Goal: Complete application form

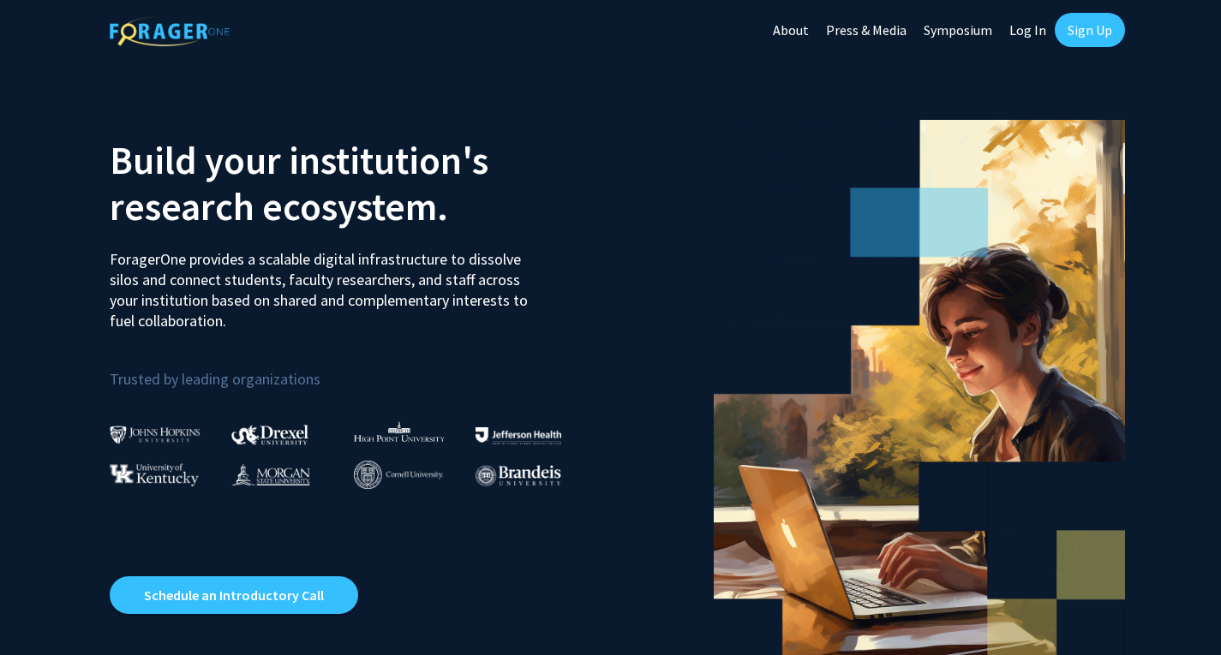
click at [1028, 34] on link "Log In" at bounding box center [1027, 30] width 54 height 60
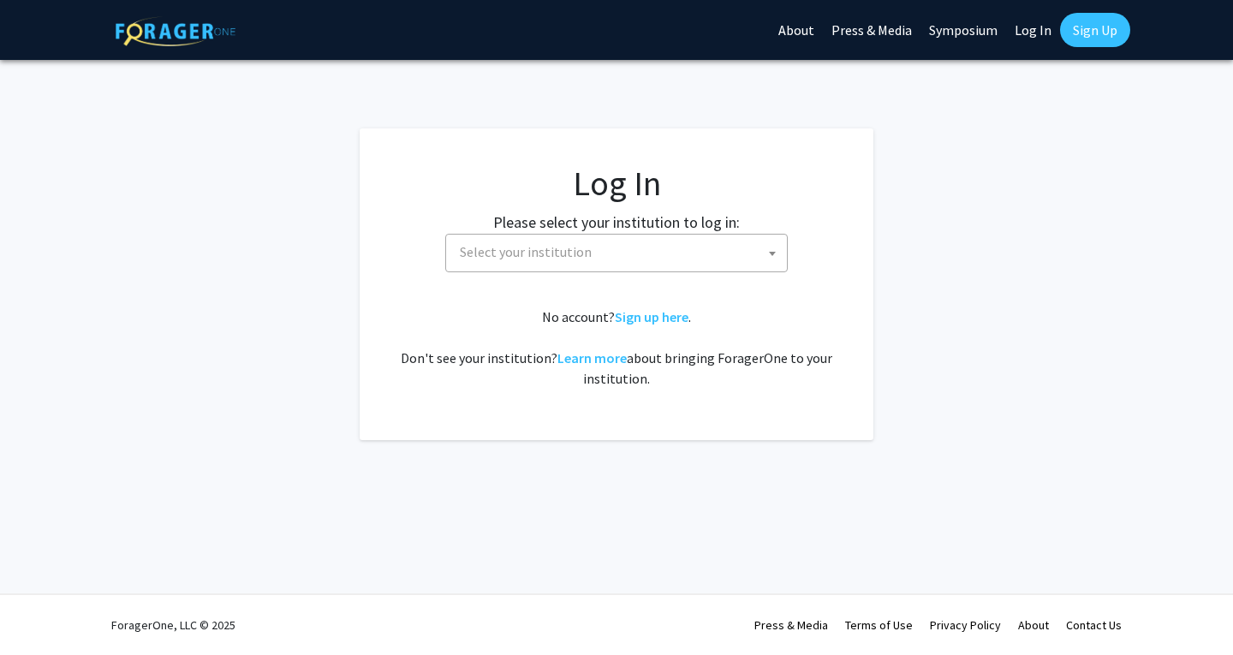
click at [588, 243] on span "Select your institution" at bounding box center [620, 252] width 334 height 35
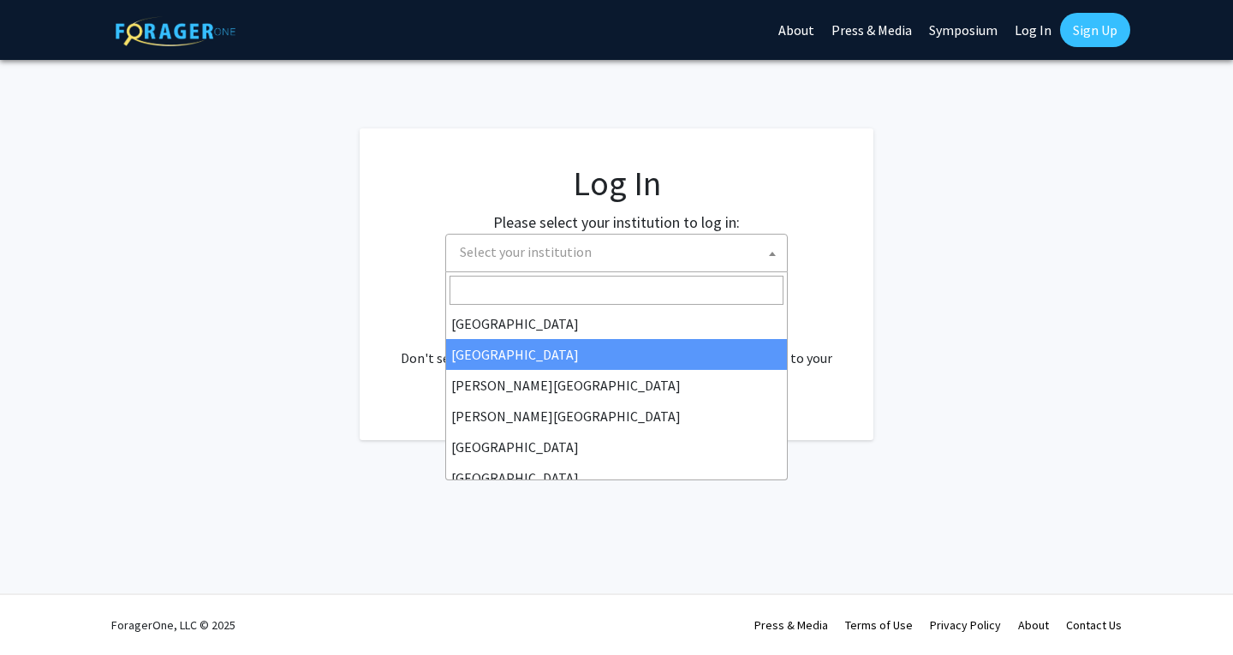
select select "10"
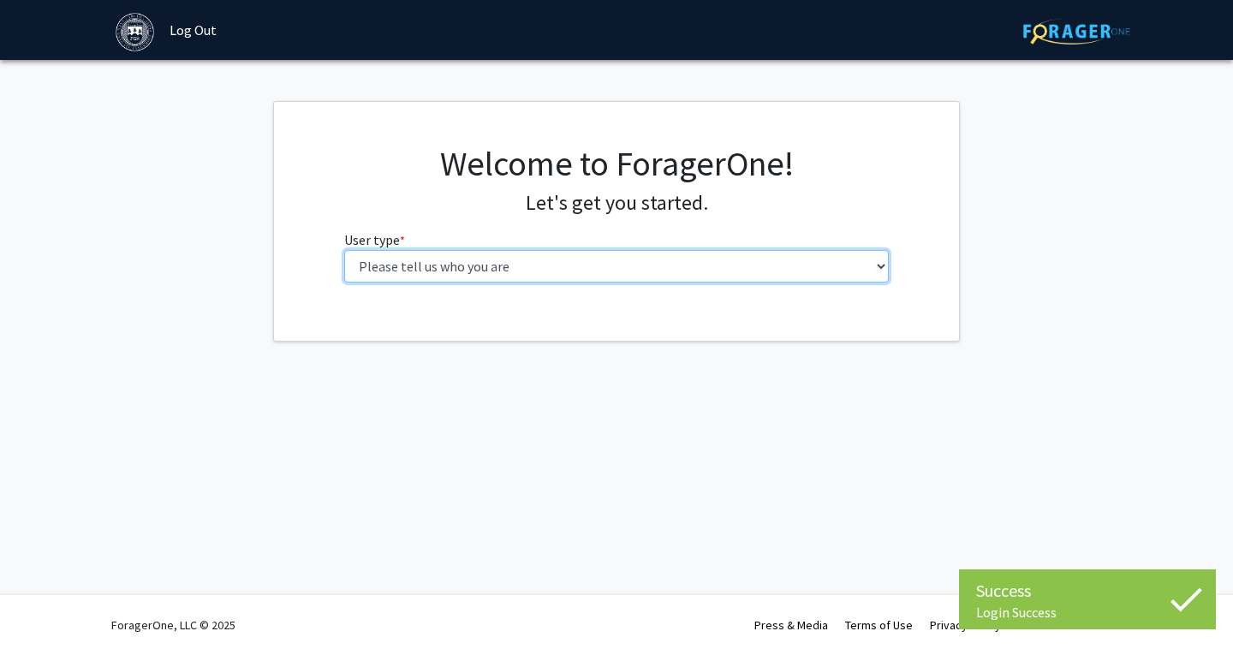
click at [502, 281] on select "Please tell us who you are Undergraduate Student Master's Student Doctoral Cand…" at bounding box center [617, 266] width 546 height 33
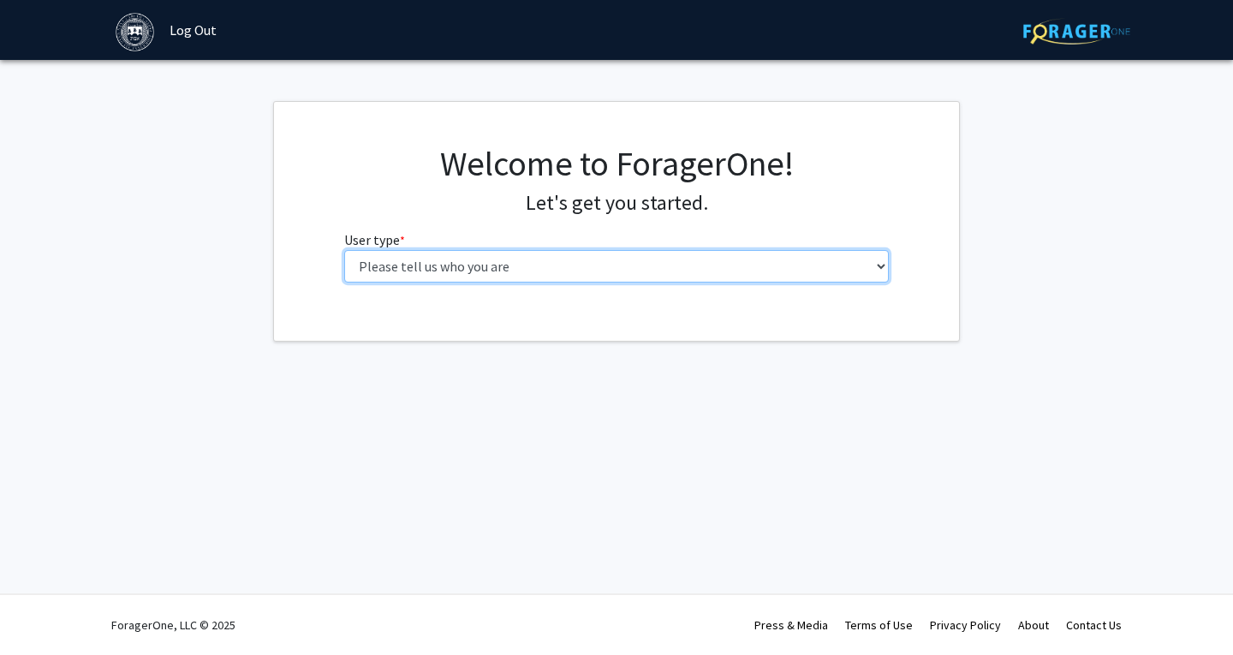
select select "1: undergrad"
click at [344, 250] on select "Please tell us who you are Undergraduate Student Master's Student Doctoral Cand…" at bounding box center [617, 266] width 546 height 33
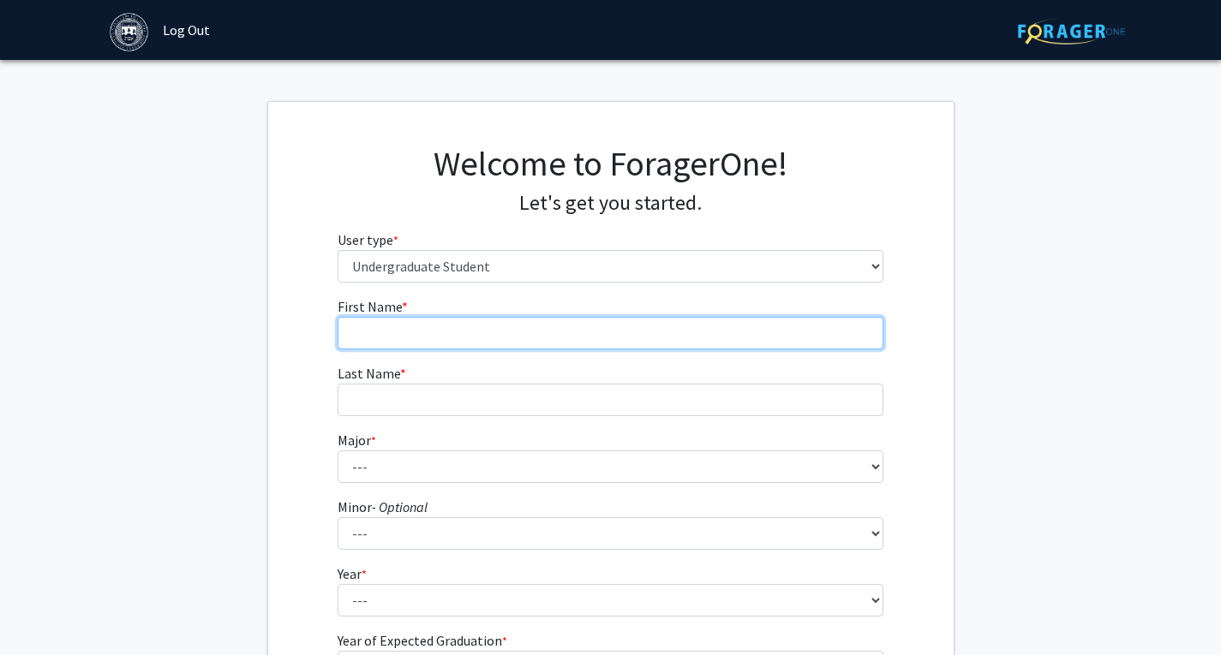
click at [426, 328] on input "First Name * required" at bounding box center [610, 333] width 546 height 33
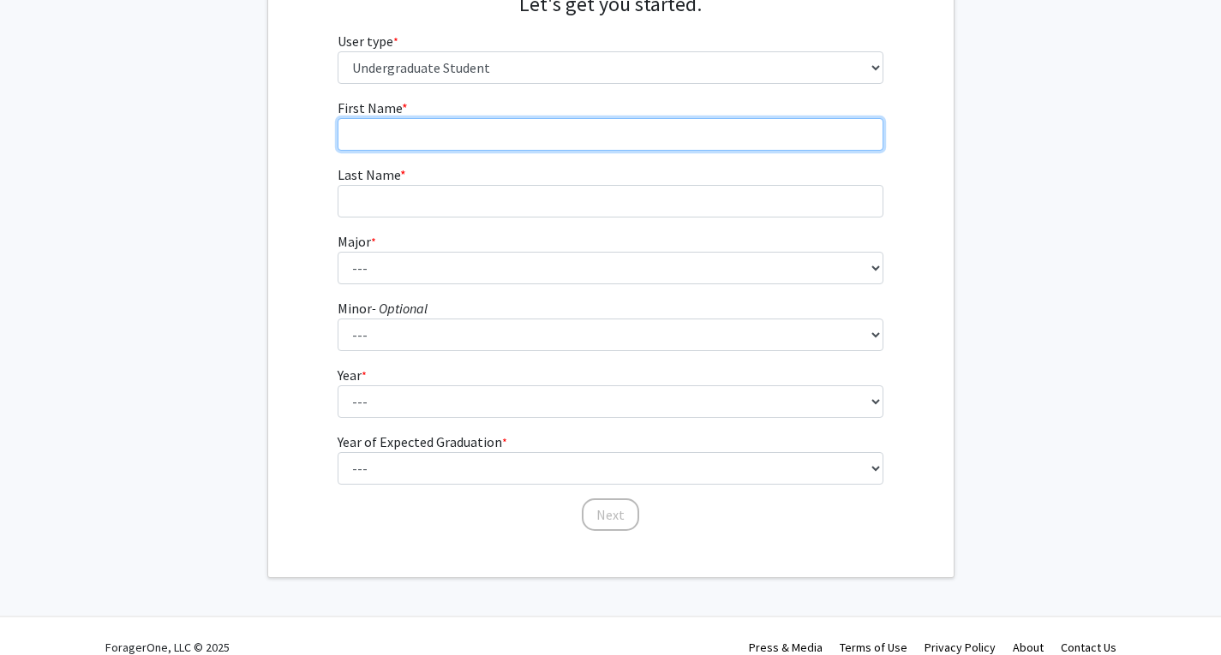
scroll to position [221, 0]
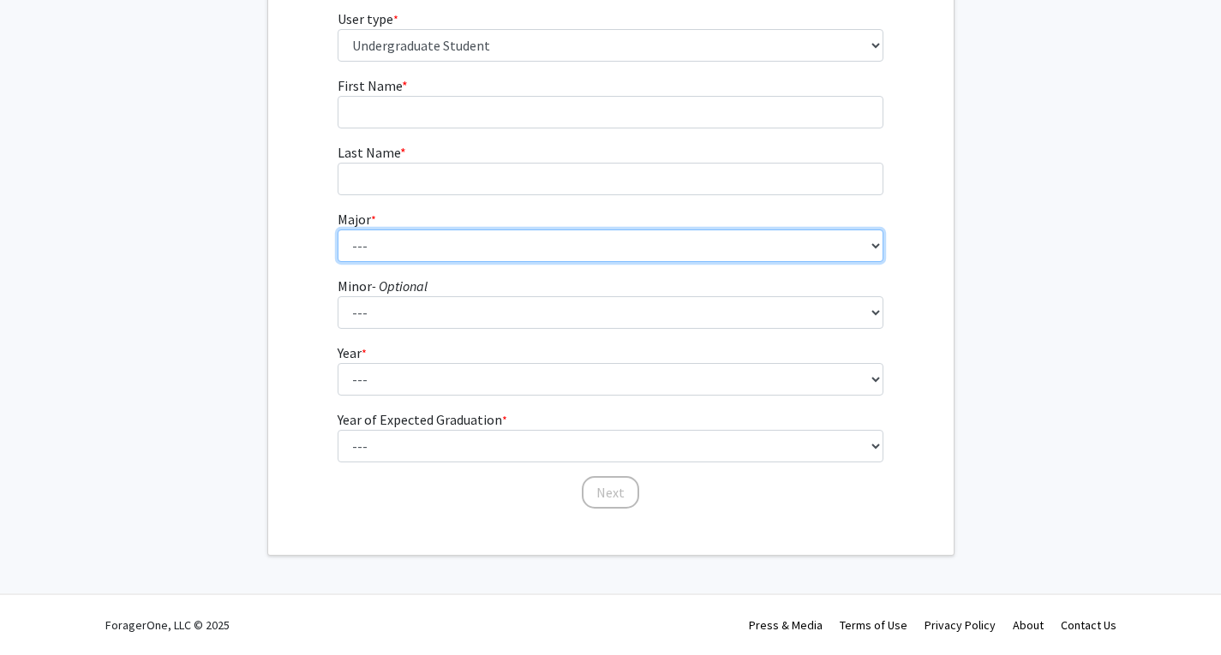
click at [423, 251] on select "--- African and African American Studies American Studies Anthropology Applied …" at bounding box center [610, 246] width 546 height 33
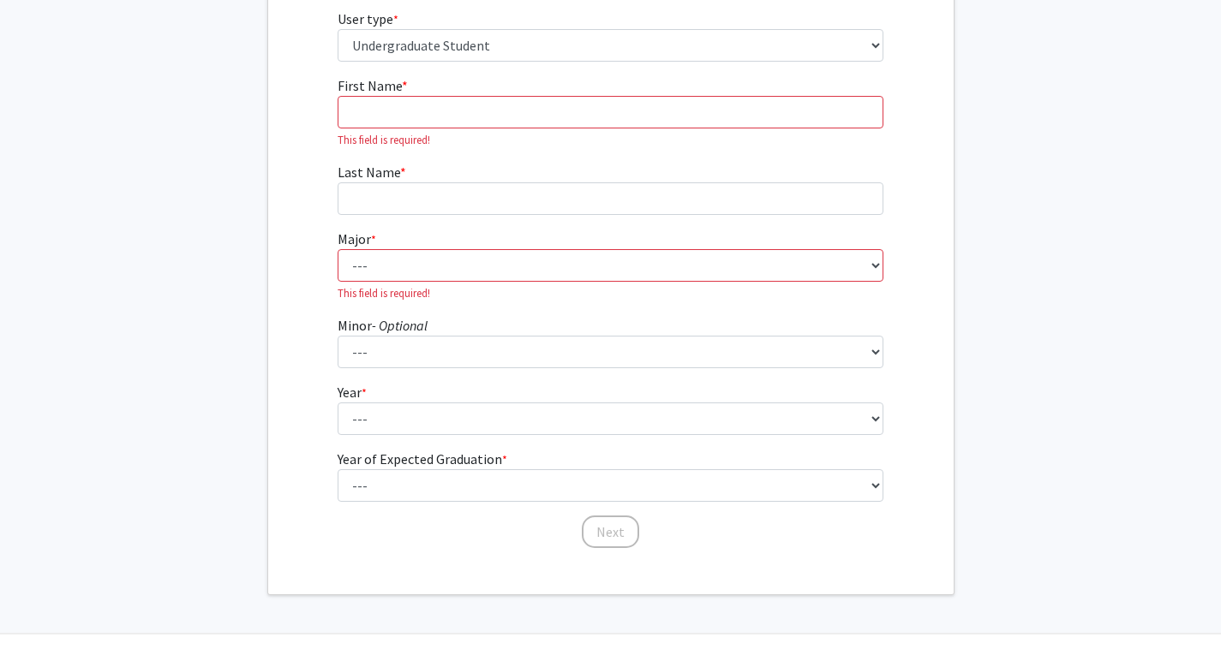
click at [214, 303] on fg-get-started "Welcome to ForagerOne! Let's get you started. User type * required Please tell …" at bounding box center [610, 237] width 1221 height 715
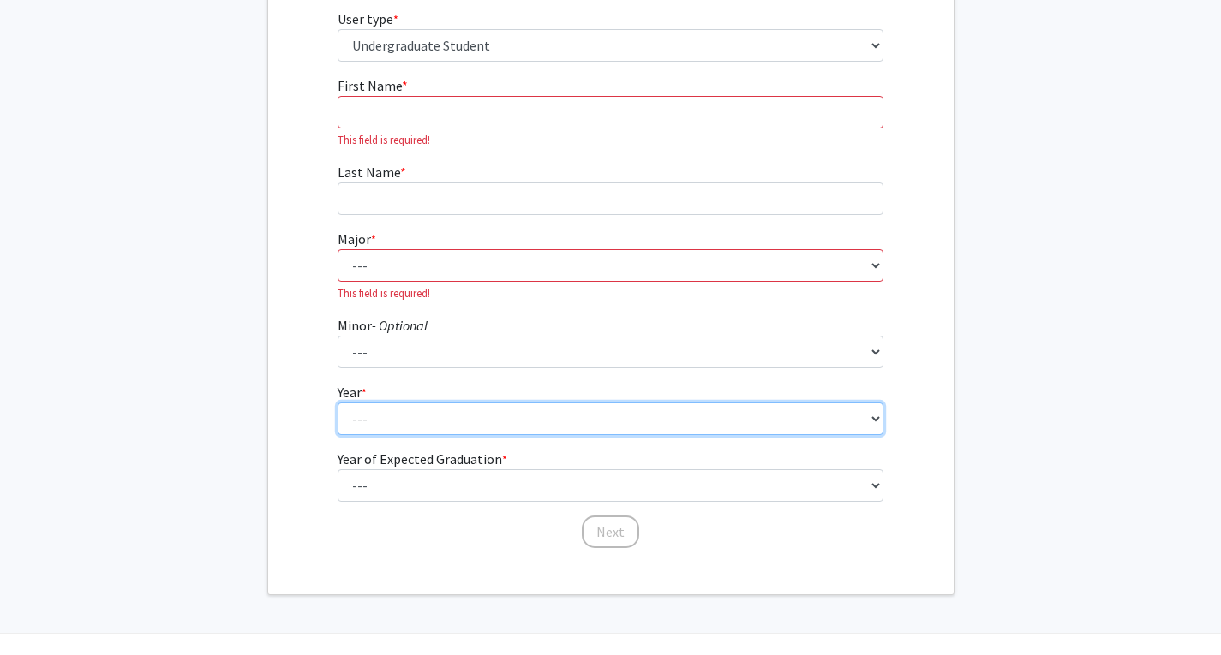
click at [415, 414] on select "--- First-year Sophomore Junior Senior Postbaccalaureate Certificate" at bounding box center [610, 419] width 546 height 33
click at [413, 417] on select "--- First-year Sophomore Junior Senior Postbaccalaureate Certificate" at bounding box center [610, 419] width 546 height 33
click at [417, 415] on select "--- First-year Sophomore Junior Senior Postbaccalaureate Certificate" at bounding box center [610, 419] width 546 height 33
select select "1: first-year"
click at [337, 403] on select "--- First-year Sophomore Junior Senior Postbaccalaureate Certificate" at bounding box center [610, 419] width 546 height 33
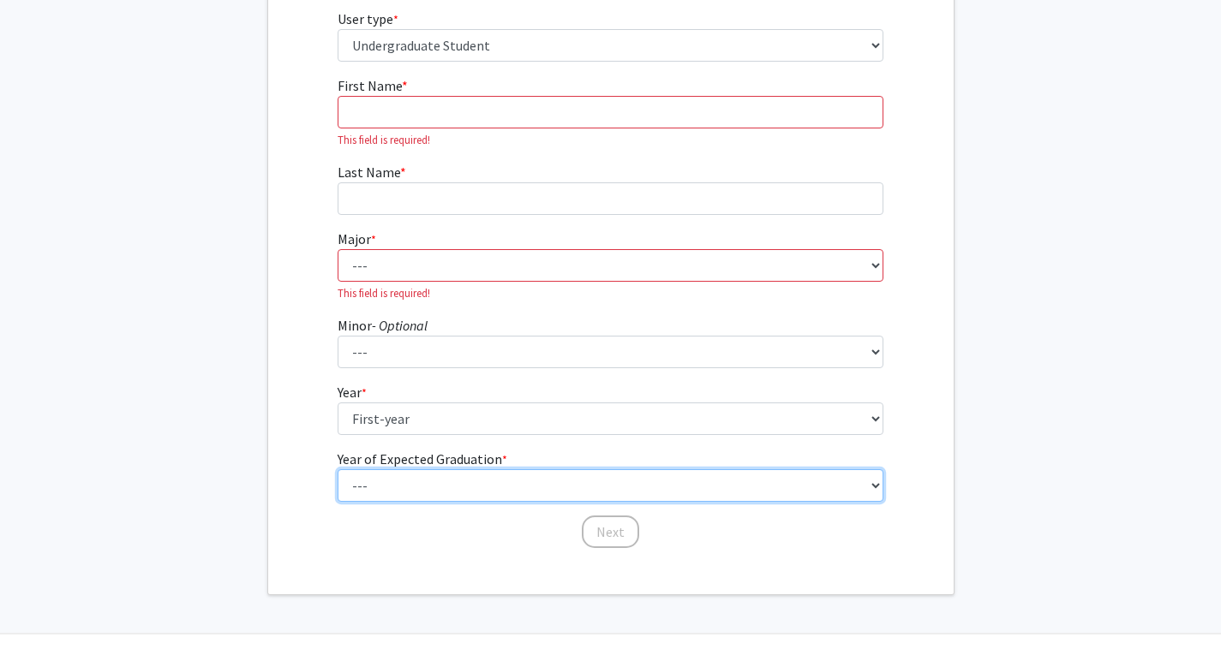
click at [363, 479] on select "--- 2025 2026 2027 2028 2029 2030 2031 2032 2033 2034" at bounding box center [610, 485] width 546 height 33
select select "5: 2029"
click at [337, 469] on select "--- 2025 2026 2027 2028 2029 2030 2031 2032 2033 2034" at bounding box center [610, 485] width 546 height 33
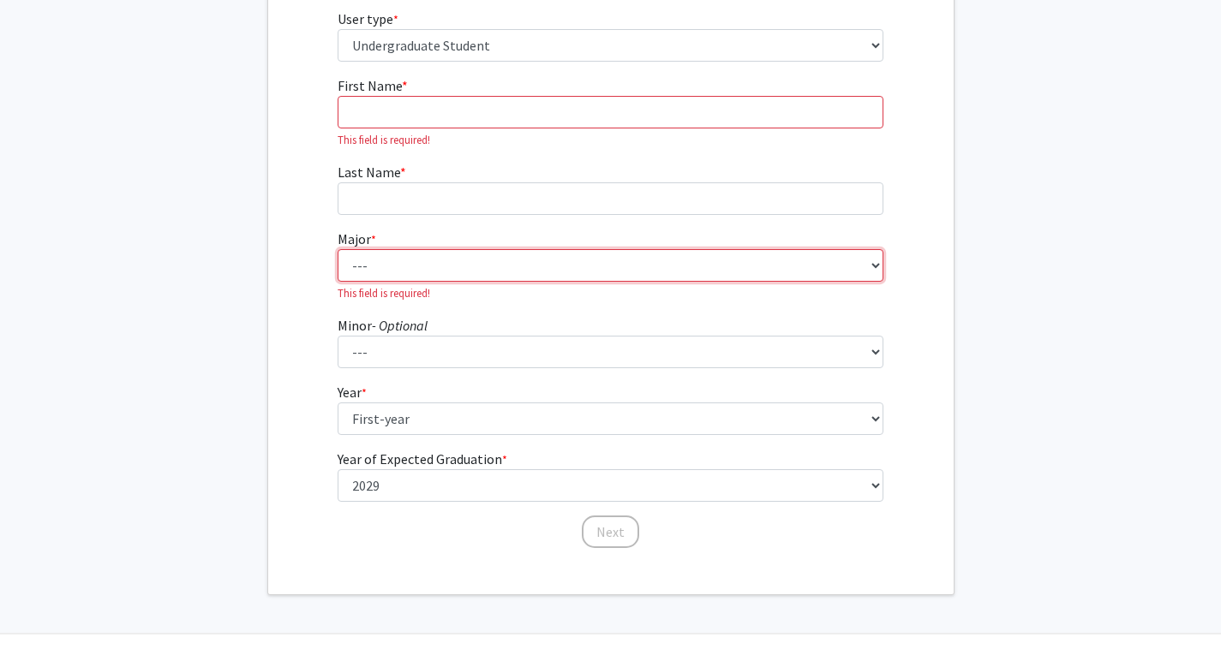
click at [380, 253] on select "--- African and African American Studies American Studies Anthropology Applied …" at bounding box center [610, 265] width 546 height 33
select select "6: 572"
click at [337, 249] on select "--- African and African American Studies American Studies Anthropology Applied …" at bounding box center [610, 265] width 546 height 33
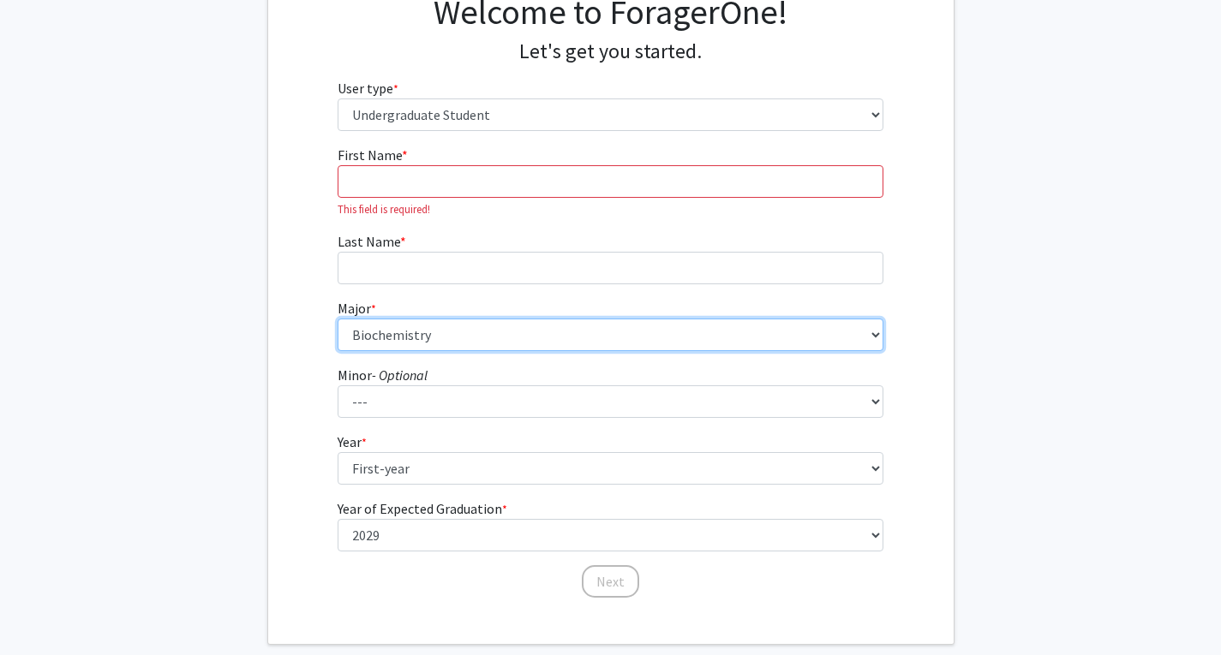
scroll to position [135, 0]
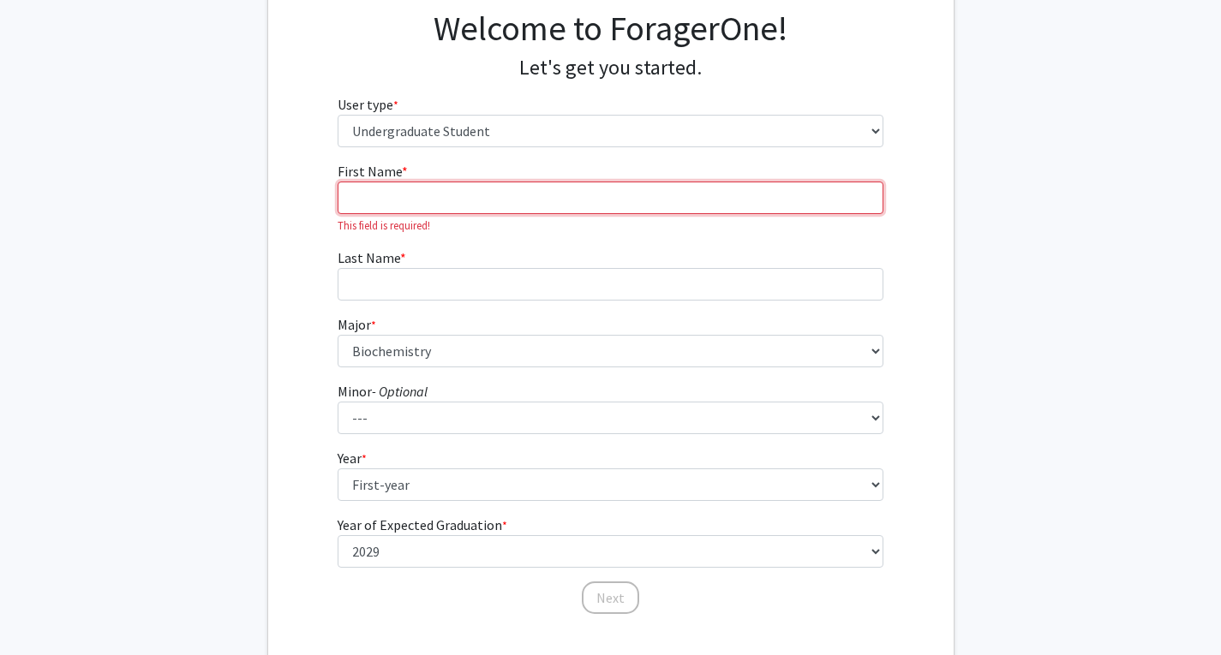
click at [415, 194] on input "First Name * required" at bounding box center [610, 198] width 546 height 33
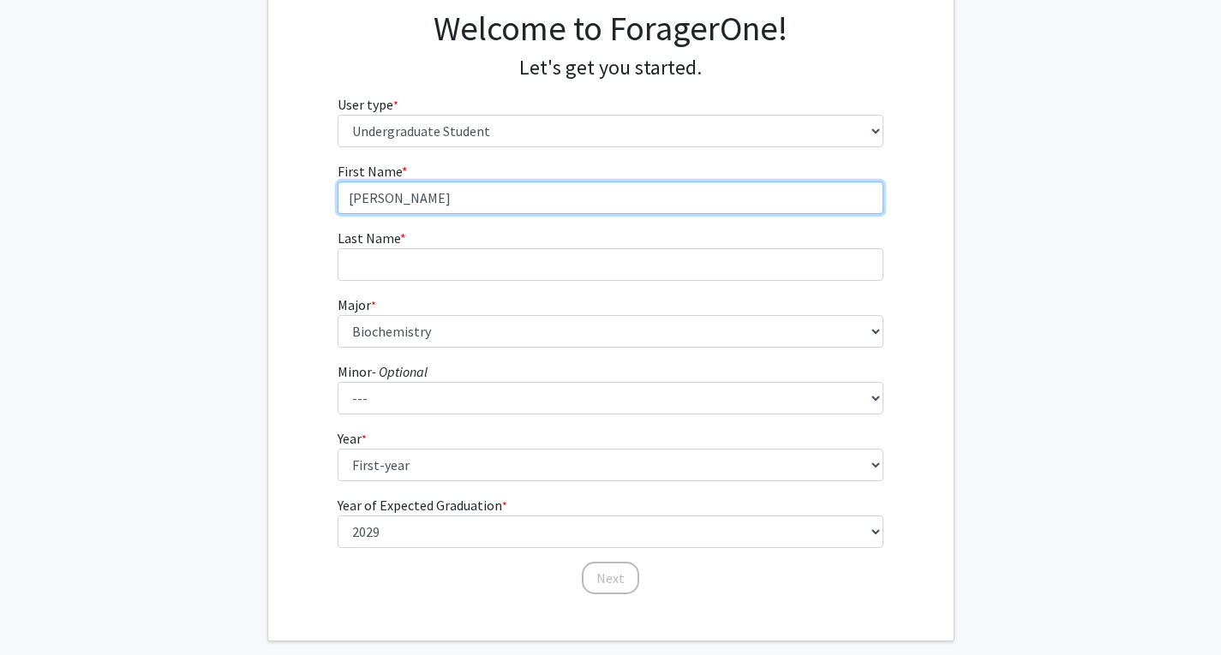
type input "David"
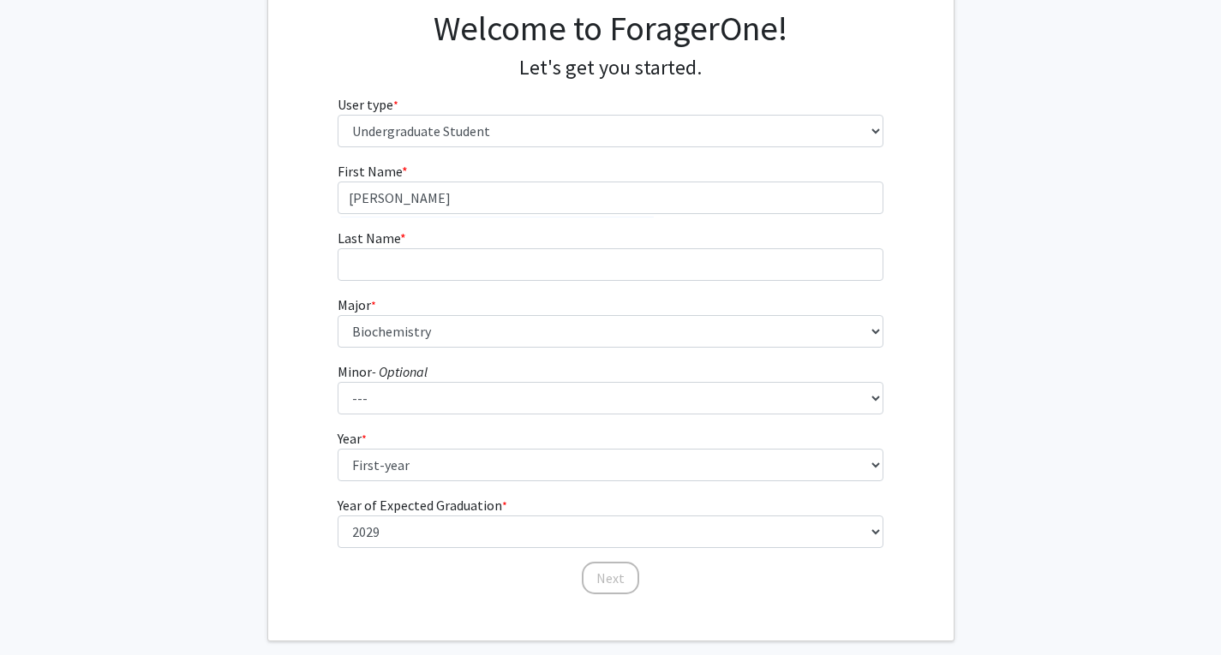
click at [362, 284] on form "First Name * required David Last Name * required Major * required --- African a…" at bounding box center [610, 370] width 546 height 418
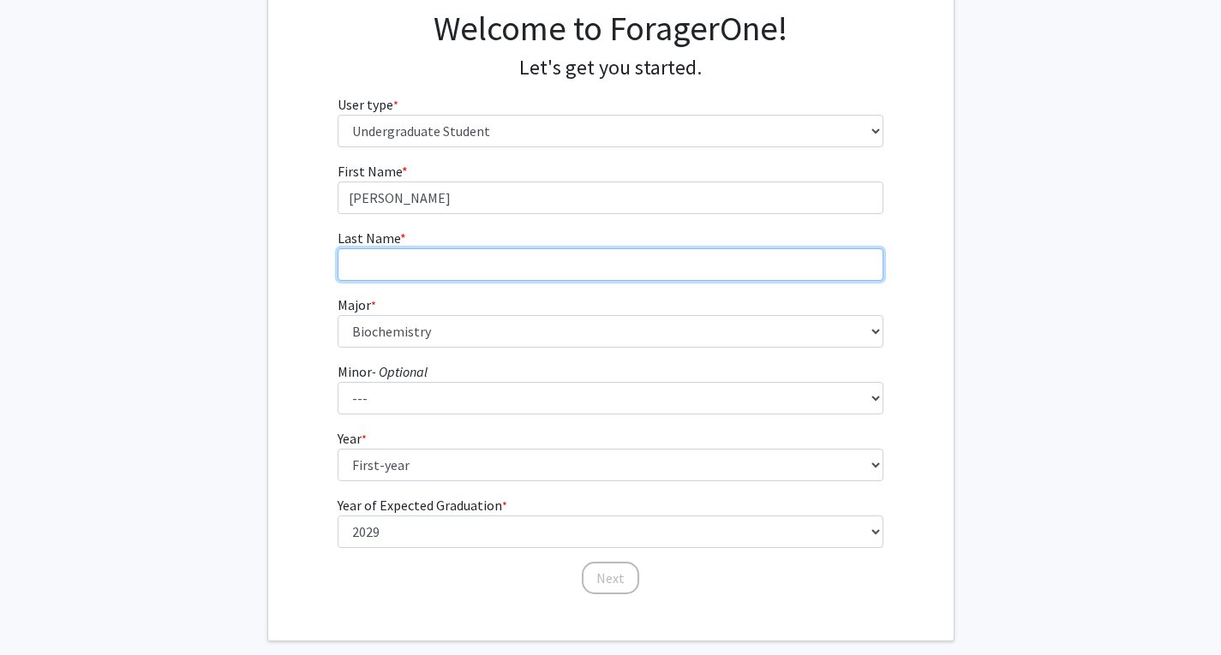
click at [362, 265] on input "Last Name * required" at bounding box center [610, 264] width 546 height 33
type input "Grebenyuk"
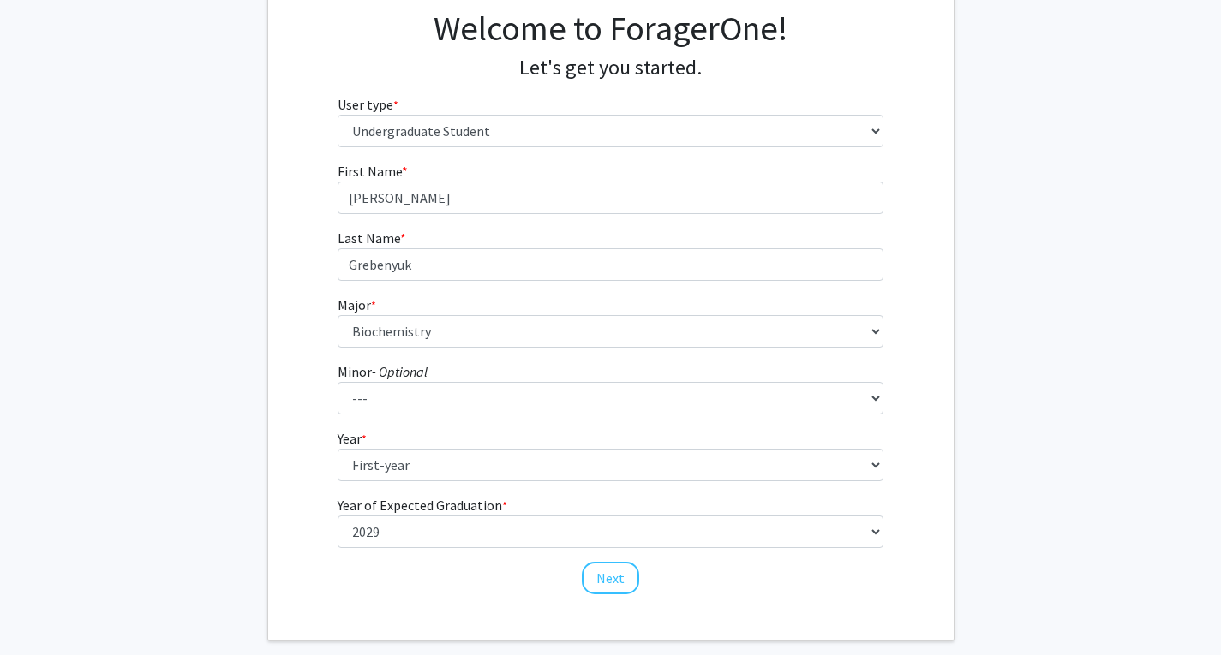
click at [104, 271] on fg-get-started "Welcome to ForagerOne! Let's get you started. User type * required Please tell …" at bounding box center [610, 304] width 1221 height 676
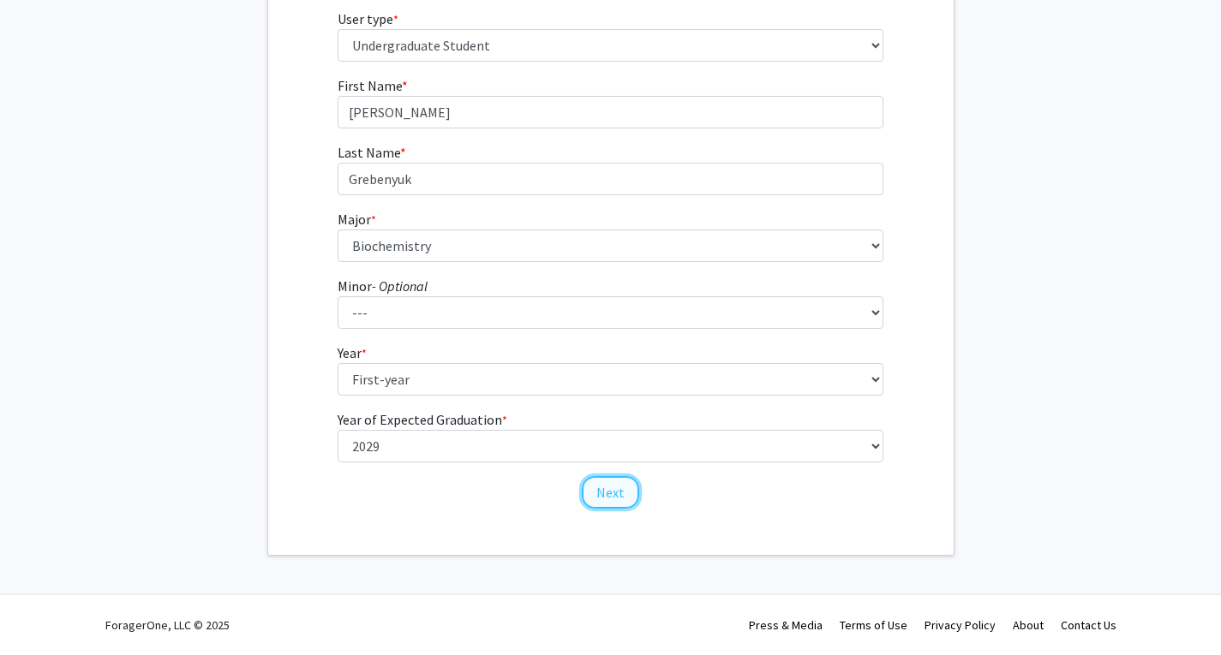
click at [605, 489] on button "Next" at bounding box center [610, 492] width 57 height 33
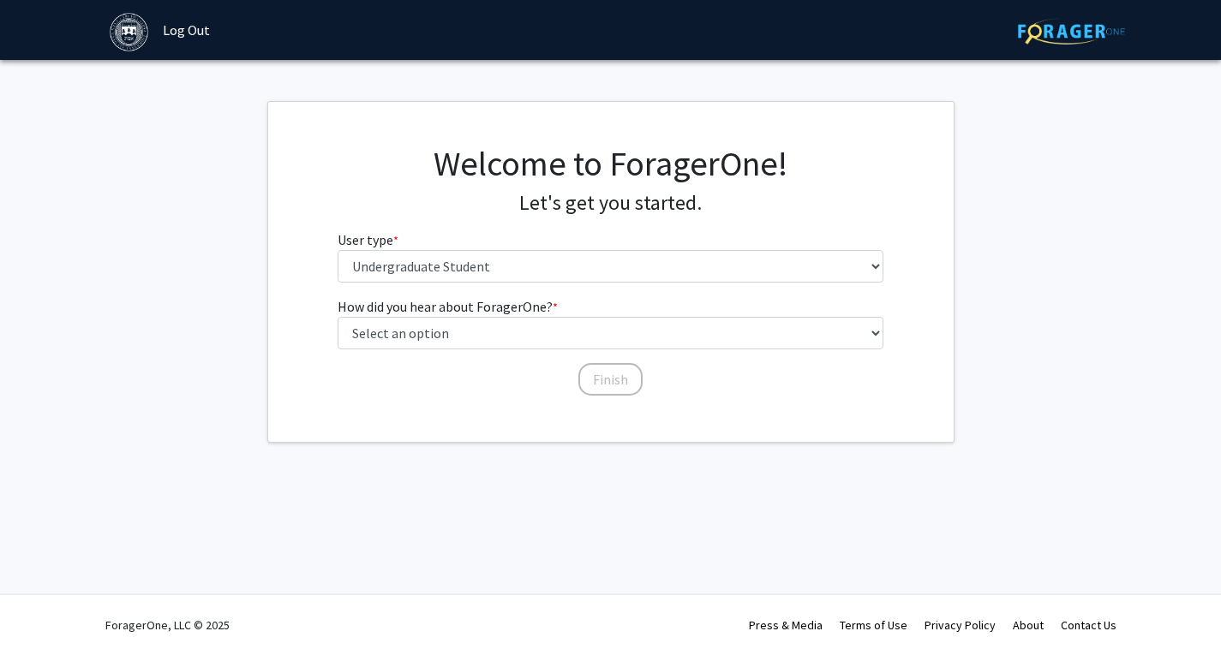
scroll to position [0, 0]
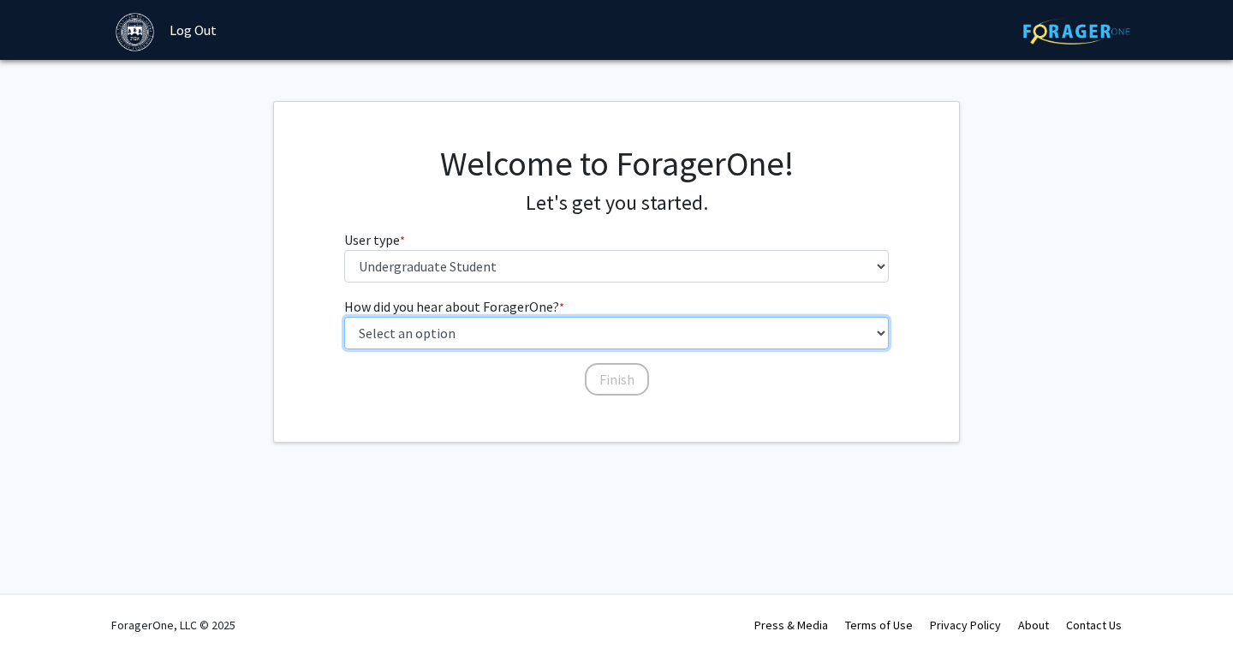
click at [469, 332] on select "Select an option Peer/student recommendation Faculty/staff recommendation Unive…" at bounding box center [617, 333] width 546 height 33
select select "4: university_email"
click at [344, 317] on select "Select an option Peer/student recommendation Faculty/staff recommendation Unive…" at bounding box center [617, 333] width 546 height 33
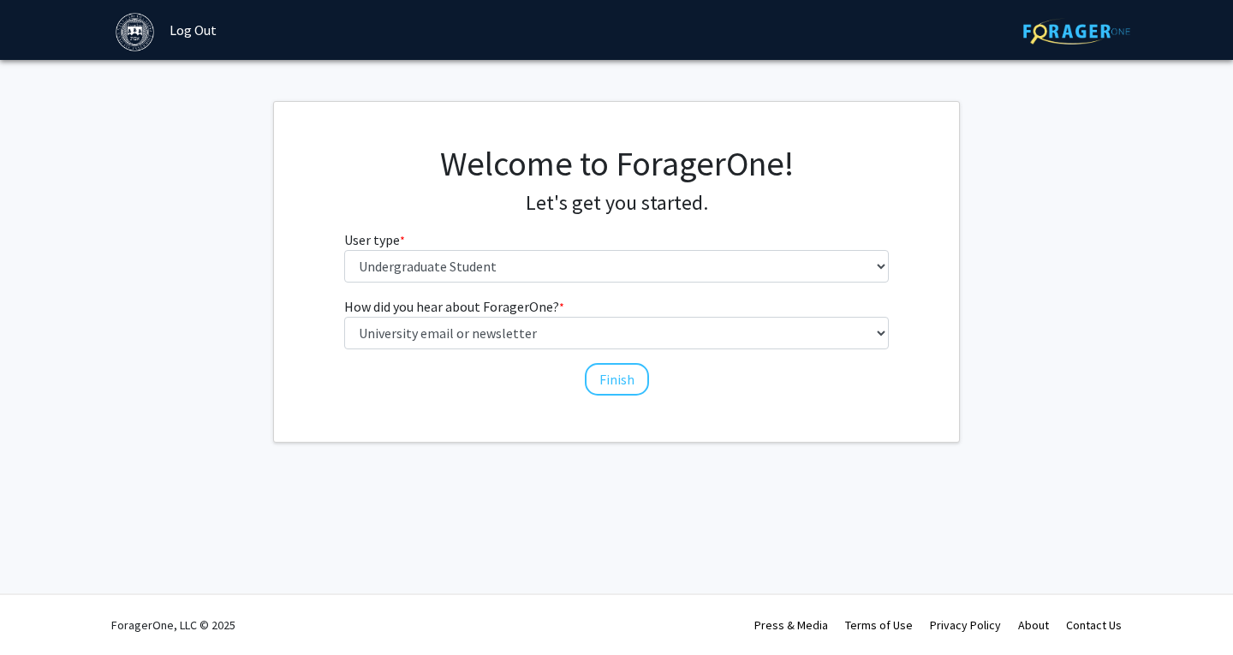
click at [470, 382] on div "How did you hear about ForagerOne? * required Select an option Peer/student rec…" at bounding box center [616, 346] width 571 height 101
click at [604, 369] on button "Finish" at bounding box center [617, 379] width 64 height 33
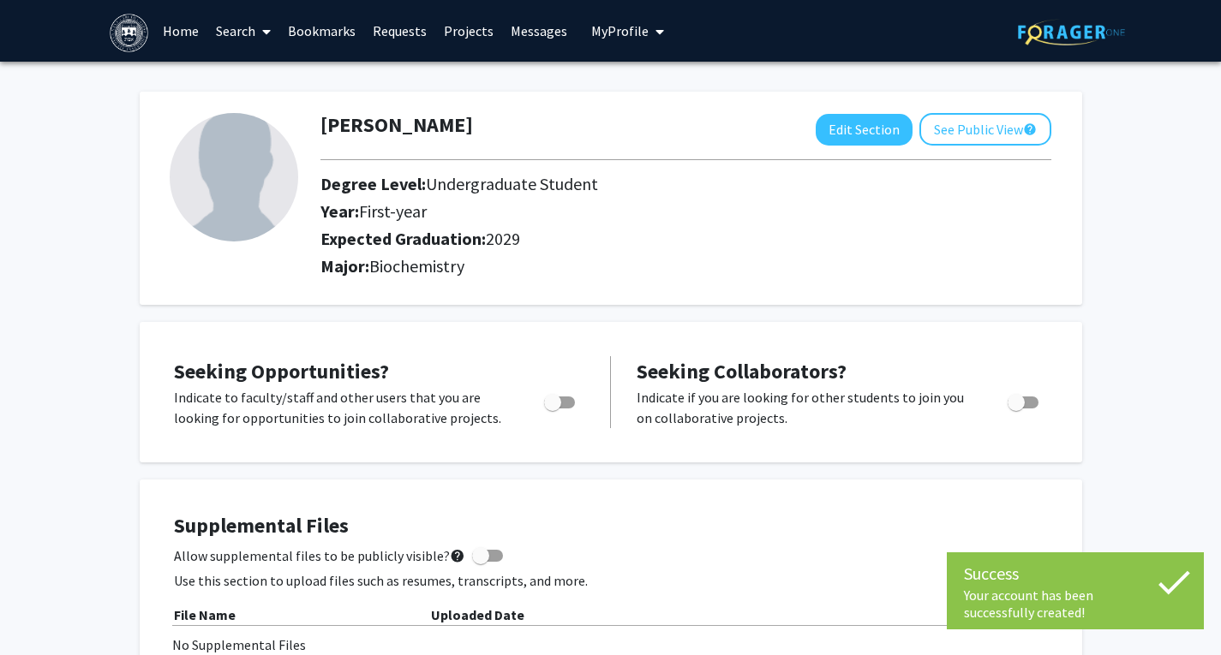
drag, startPoint x: 358, startPoint y: 182, endPoint x: 527, endPoint y: 236, distance: 177.2
click at [522, 234] on div "Degree Level: Undergraduate Student Year: First-year Expected Graduation: 2029" at bounding box center [637, 215] width 660 height 82
click at [533, 239] on h2 "Expected Graduation: 2029" at bounding box center [637, 239] width 635 height 21
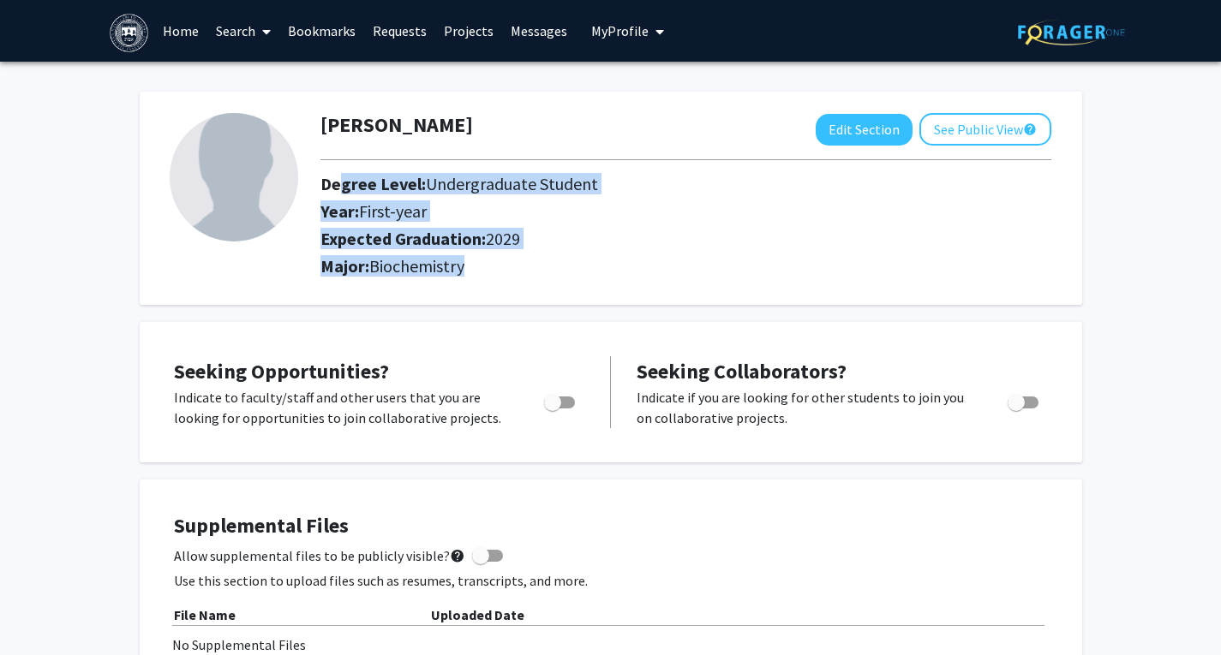
drag, startPoint x: 327, startPoint y: 186, endPoint x: 487, endPoint y: 281, distance: 186.3
click at [487, 281] on div "David Grebenyuk Edit Section See Public View help Degree Level: Undergraduate S…" at bounding box center [685, 198] width 756 height 170
click at [487, 281] on div "Major: Biochemistry" at bounding box center [685, 269] width 756 height 27
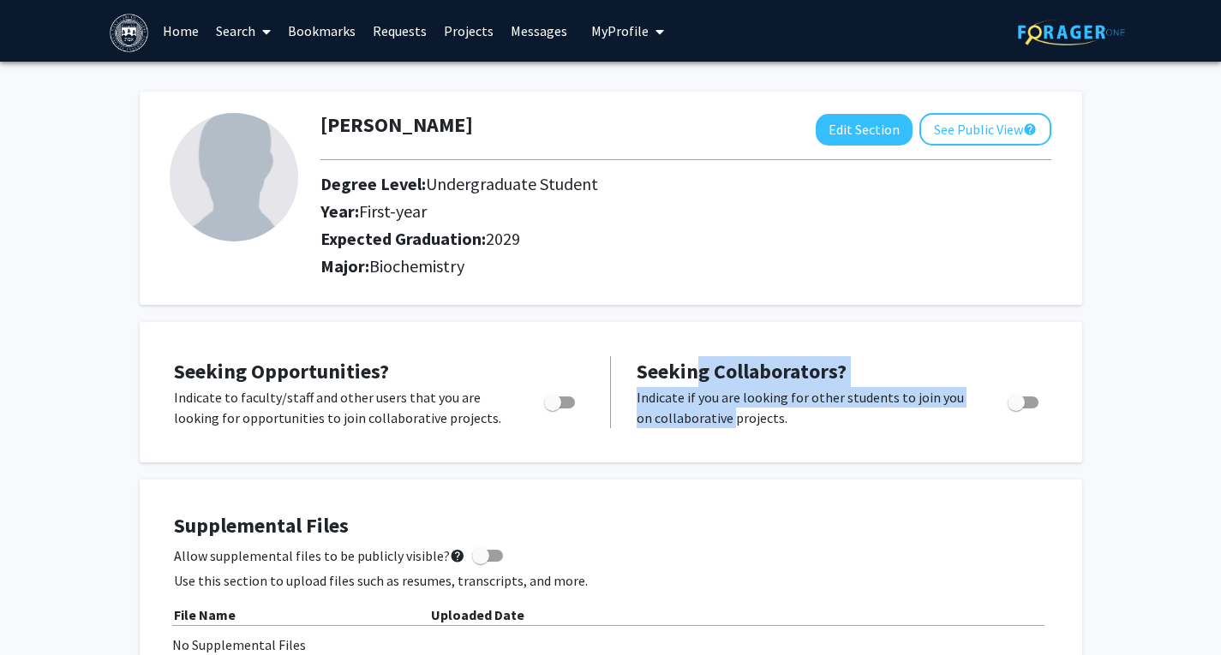
drag, startPoint x: 691, startPoint y: 376, endPoint x: 708, endPoint y: 421, distance: 47.7
click at [708, 421] on div "Seeking Collaborators? Indicate if you are looking for other students to join y…" at bounding box center [841, 392] width 411 height 72
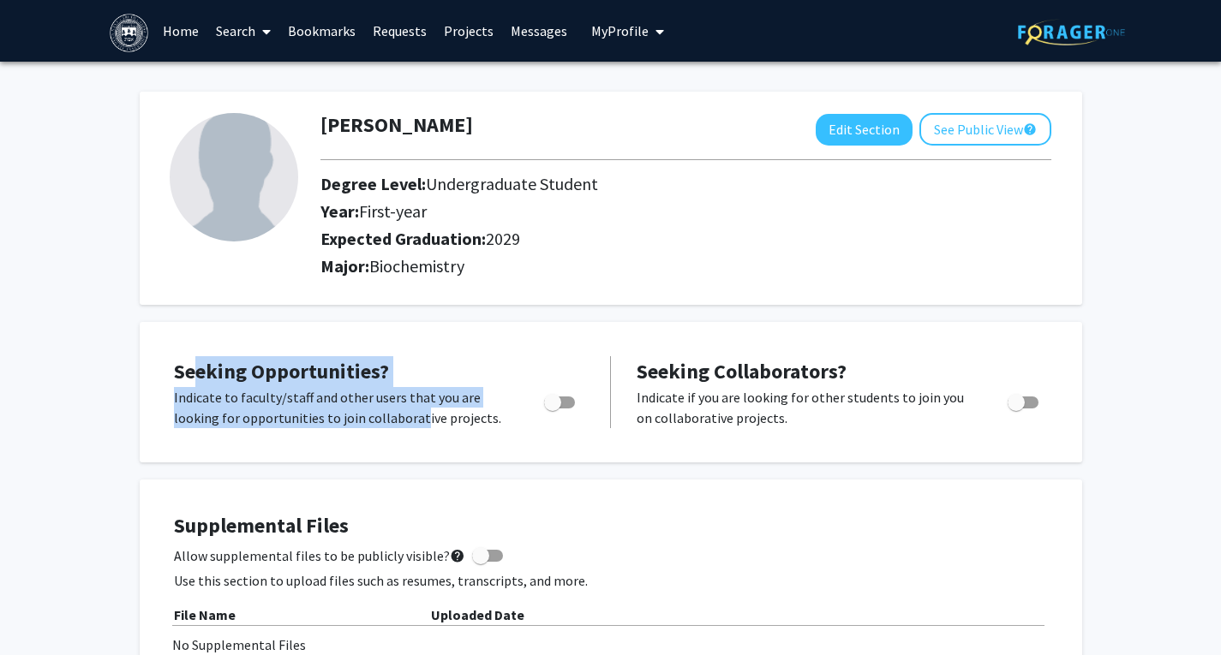
drag, startPoint x: 198, startPoint y: 368, endPoint x: 417, endPoint y: 427, distance: 227.1
click at [417, 427] on div "Seeking Opportunities? Indicate to faculty/staff and other users that you are l…" at bounding box center [379, 392] width 410 height 72
click at [417, 427] on p "Indicate to faculty/staff and other users that you are looking for opportunitie…" at bounding box center [342, 407] width 337 height 41
